Goal: Browse casually

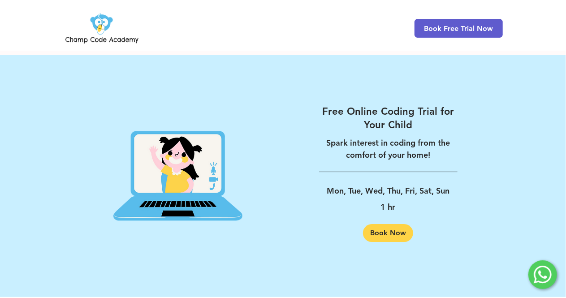
scroll to position [1468, 0]
